Goal: Task Accomplishment & Management: Manage account settings

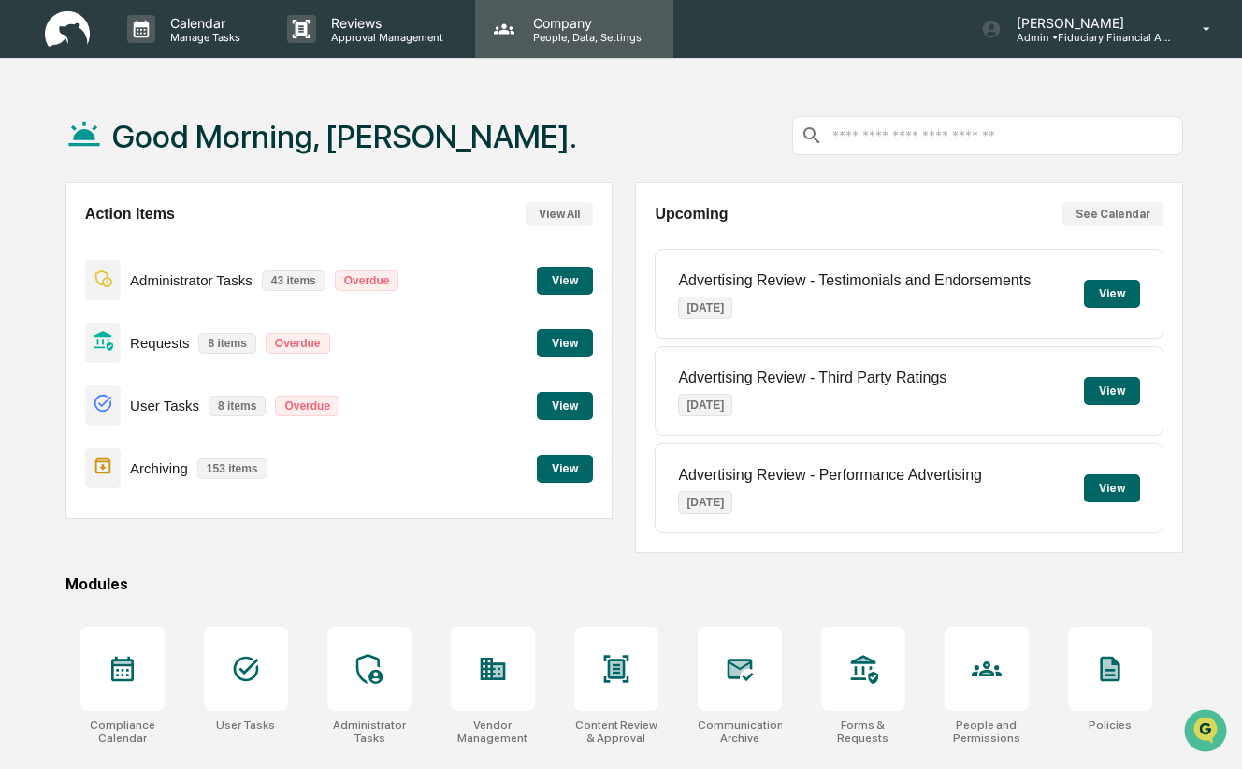
click at [556, 19] on p "Company" at bounding box center [584, 23] width 133 height 16
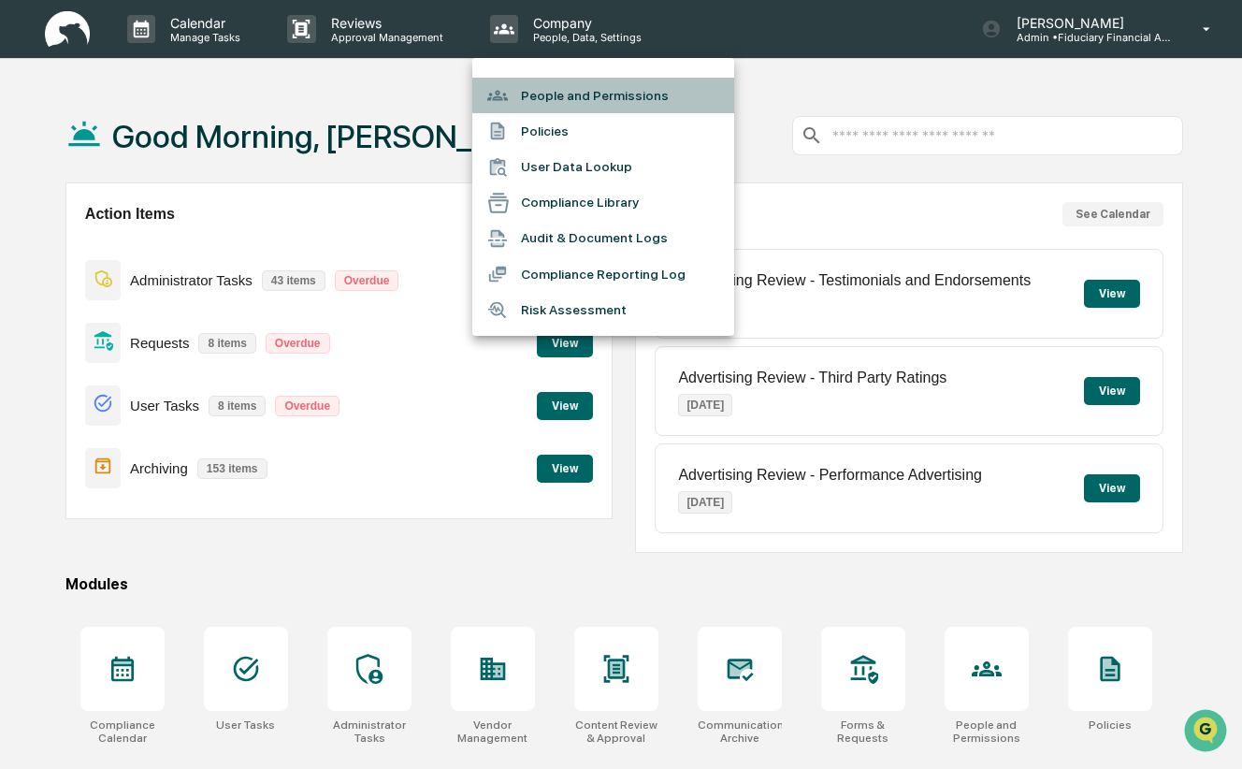
click at [587, 96] on li "People and Permissions" at bounding box center [603, 96] width 262 height 36
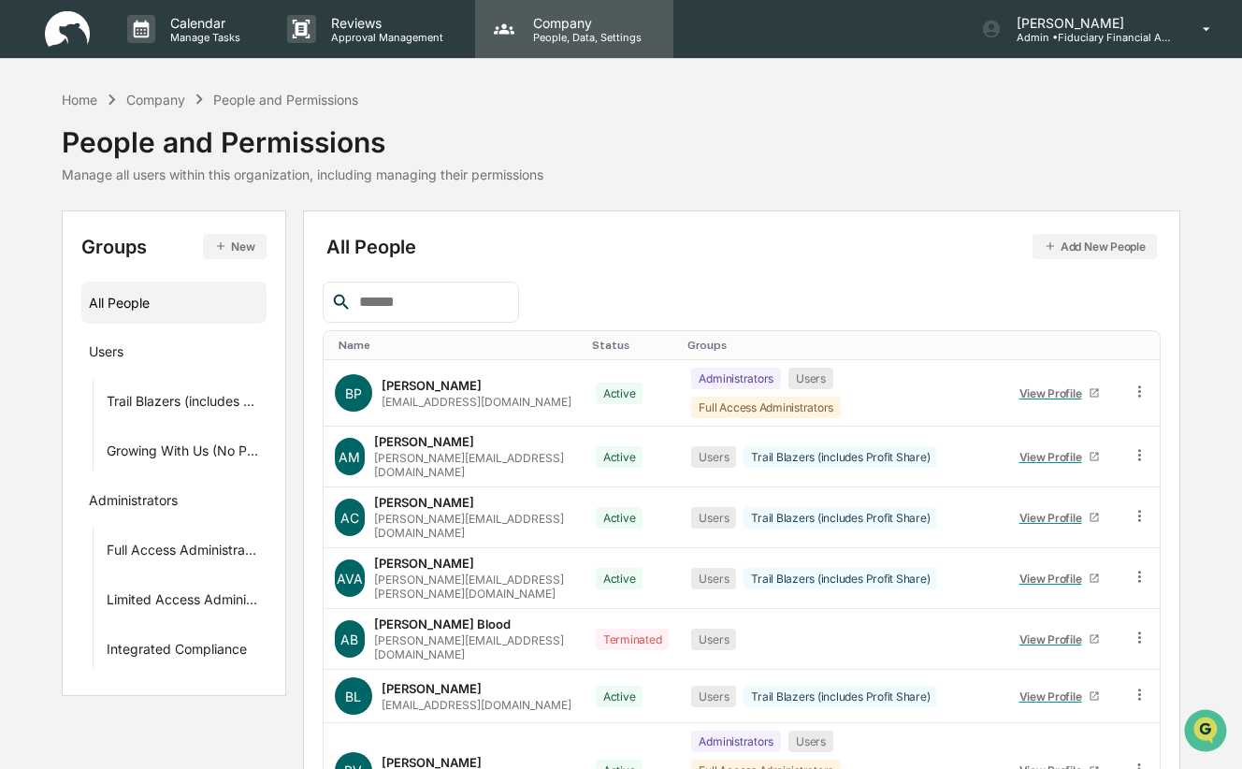
click at [568, 41] on p "People, Data, Settings" at bounding box center [584, 37] width 133 height 13
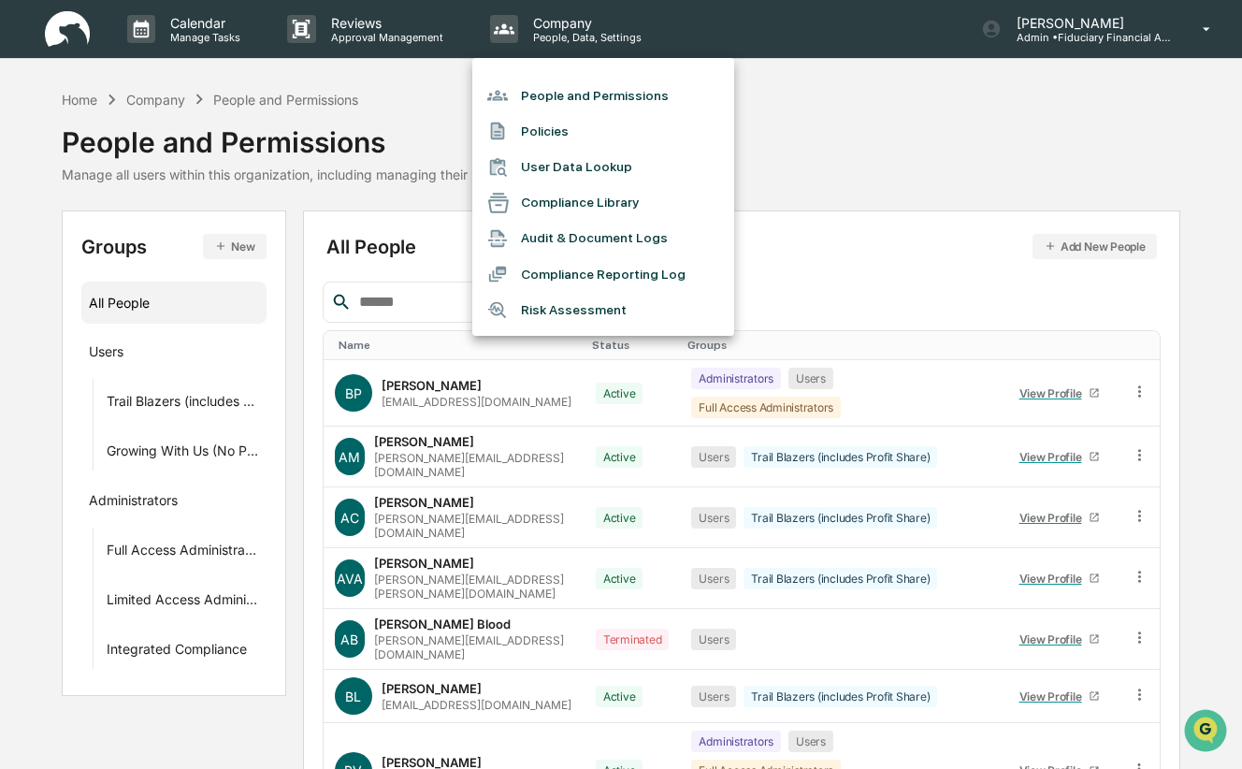
click at [580, 145] on li "Policies" at bounding box center [603, 131] width 262 height 36
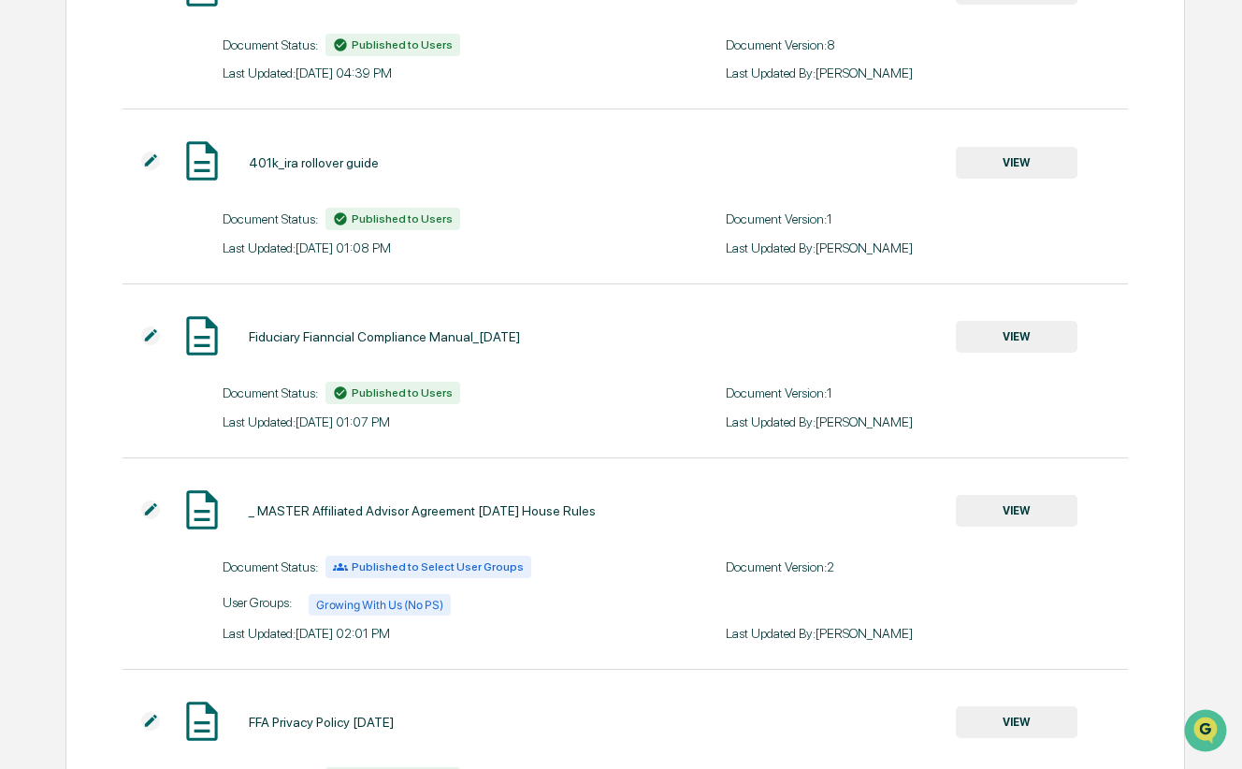
scroll to position [312, 0]
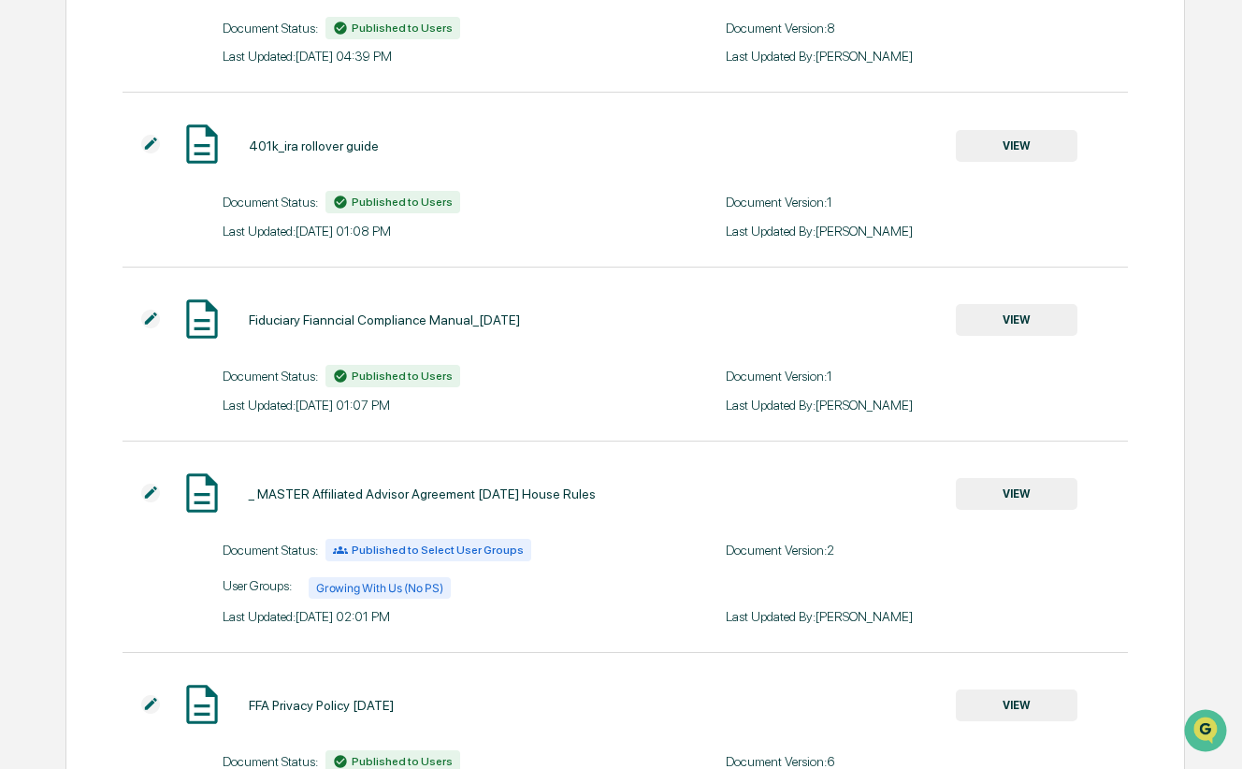
click at [992, 311] on button "VIEW" at bounding box center [1017, 320] width 122 height 32
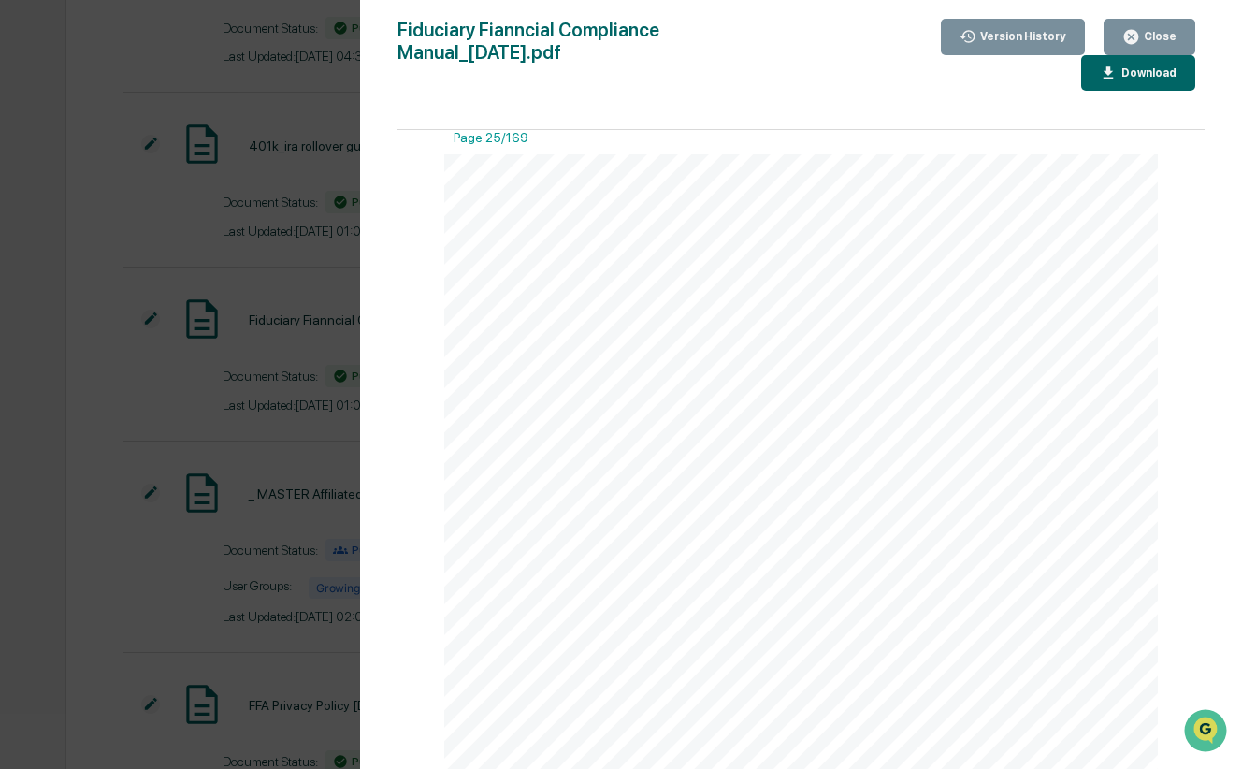
scroll to position [25097, 0]
click at [223, 296] on div "Version History [DATE] 05:07 PM [PERSON_NAME] Fiduciary Fianncial Compliance Ma…" at bounding box center [621, 384] width 1242 height 769
click at [1152, 31] on div "Close" at bounding box center [1158, 36] width 36 height 13
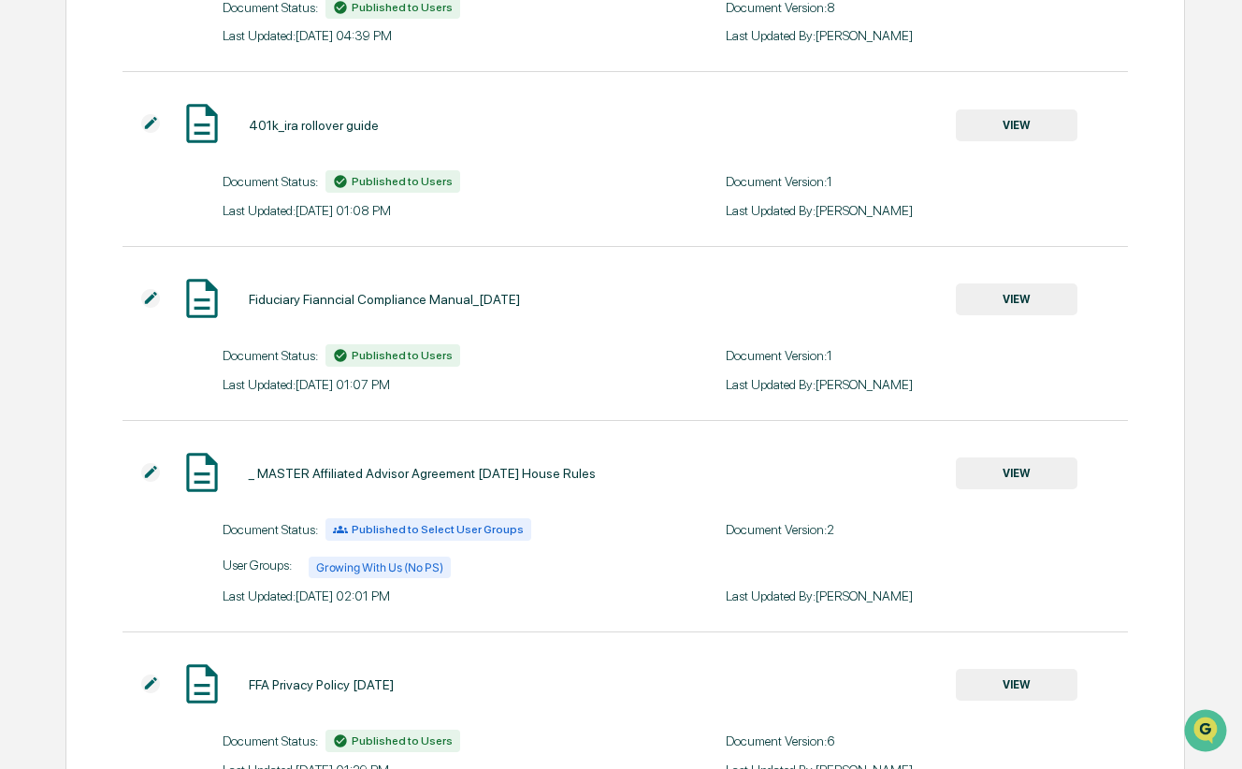
scroll to position [335, 0]
